Goal: Transaction & Acquisition: Purchase product/service

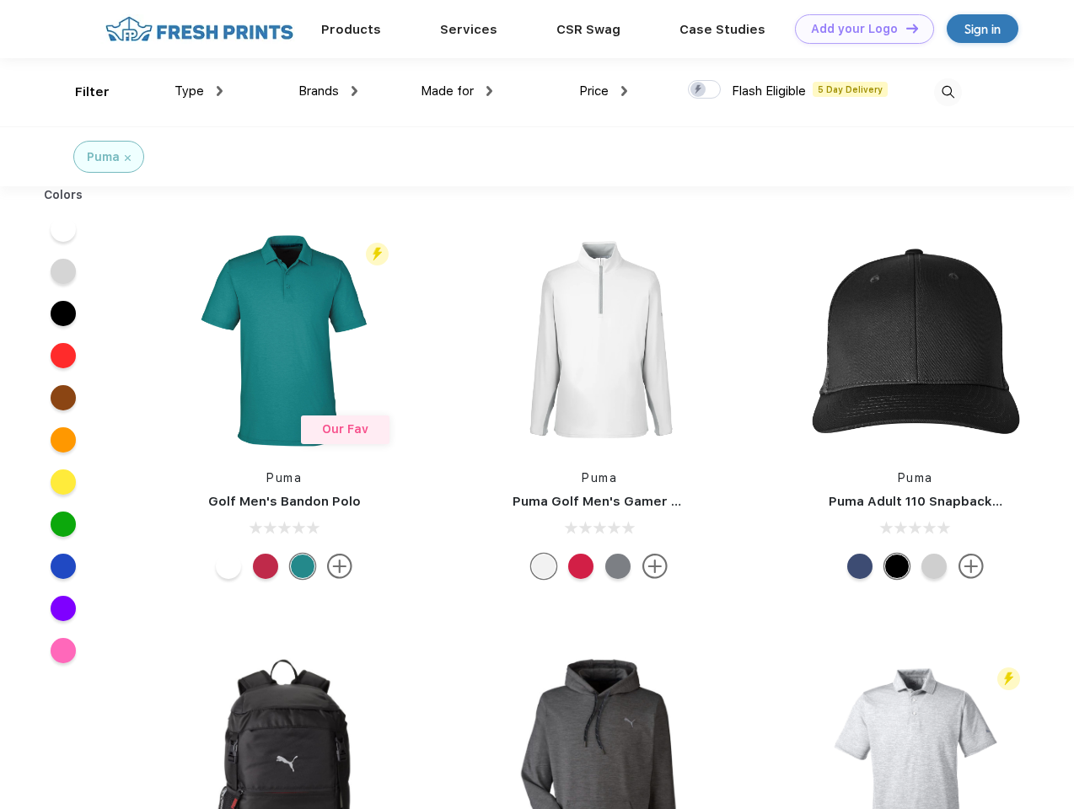
scroll to position [1, 0]
click at [858, 29] on link "Add your Logo Design Tool" at bounding box center [864, 29] width 139 height 30
click at [0, 0] on div "Design Tool" at bounding box center [0, 0] width 0 height 0
click at [904, 28] on link "Add your Logo Design Tool" at bounding box center [864, 29] width 139 height 30
click at [81, 92] on div "Filter" at bounding box center [92, 92] width 35 height 19
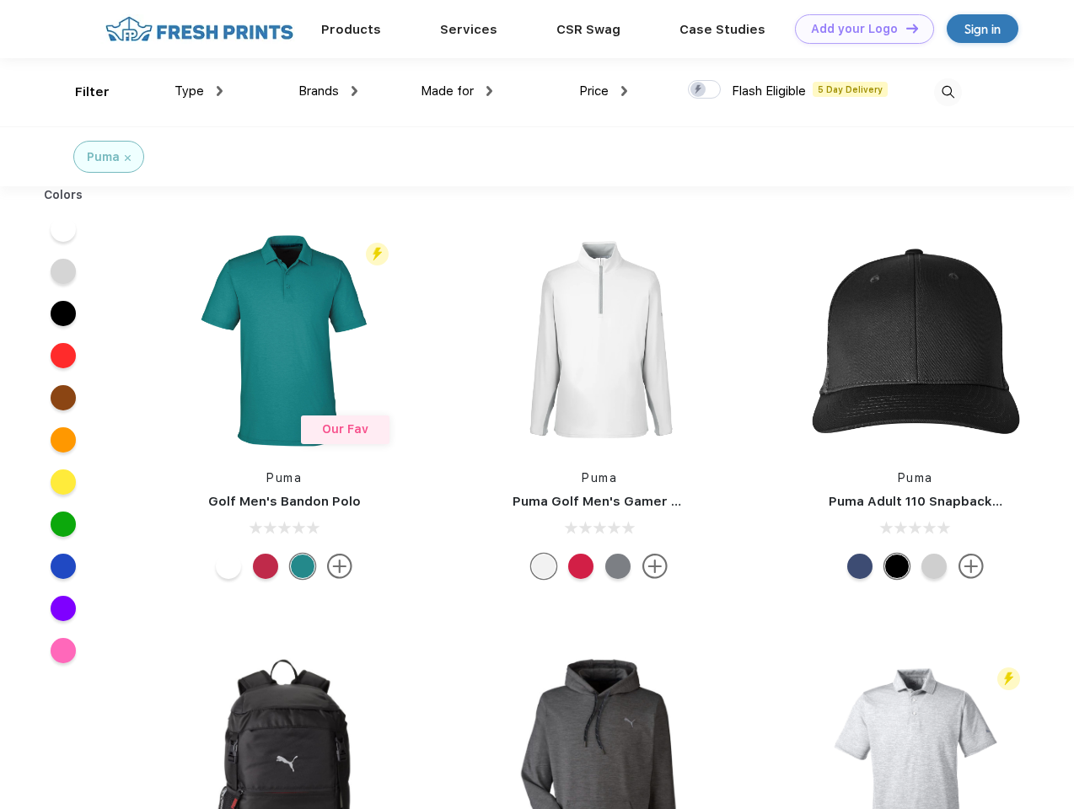
click at [199, 91] on span "Type" at bounding box center [189, 90] width 30 height 15
click at [328, 91] on span "Brands" at bounding box center [318, 90] width 40 height 15
click at [457, 91] on span "Made for" at bounding box center [447, 90] width 53 height 15
click at [604, 91] on span "Price" at bounding box center [594, 90] width 30 height 15
click at [705, 90] on div at bounding box center [704, 89] width 33 height 19
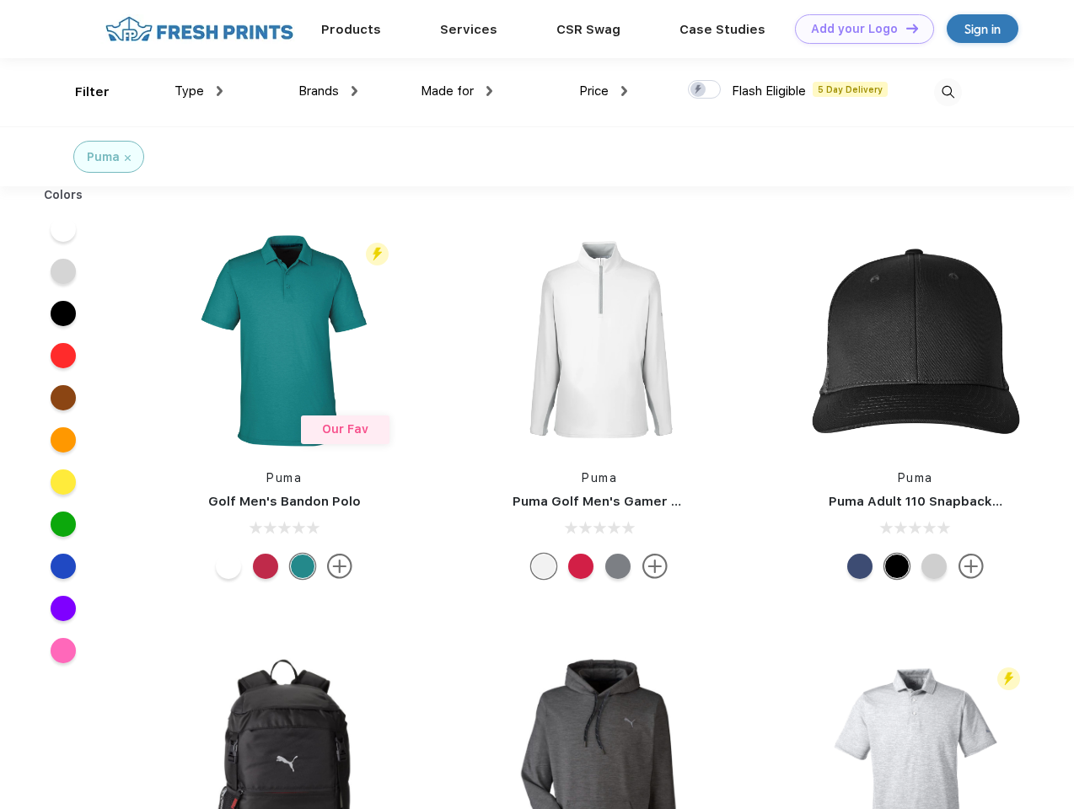
click at [699, 90] on input "checkbox" at bounding box center [693, 84] width 11 height 11
click at [947, 92] on img at bounding box center [948, 92] width 28 height 28
